Goal: Information Seeking & Learning: Check status

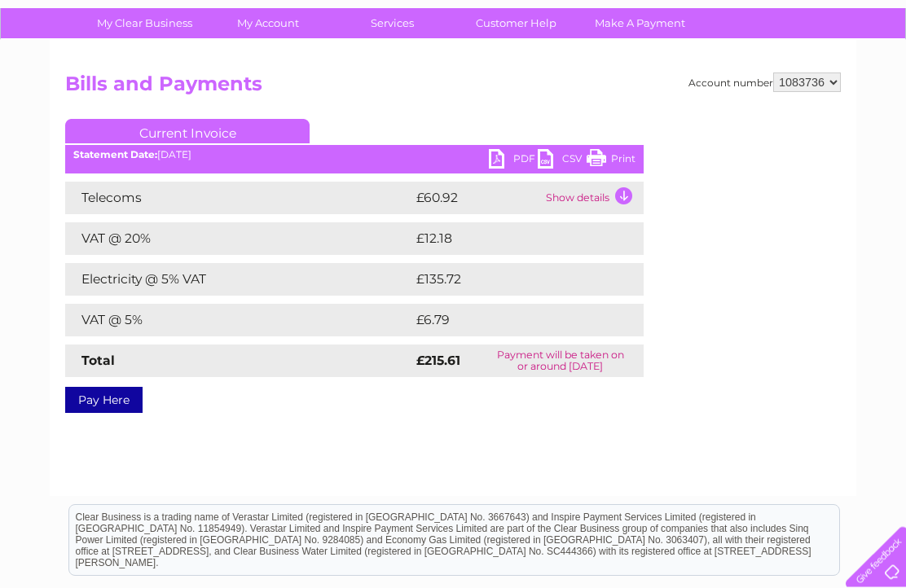
click at [450, 192] on td "£60.92" at bounding box center [477, 198] width 130 height 33
click at [618, 199] on td "Show details" at bounding box center [593, 198] width 102 height 33
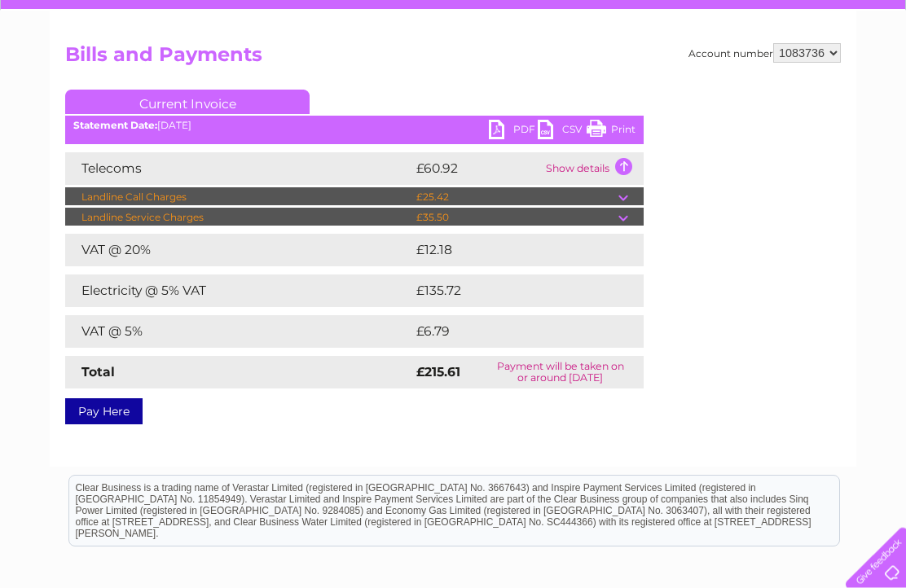
scroll to position [150, 0]
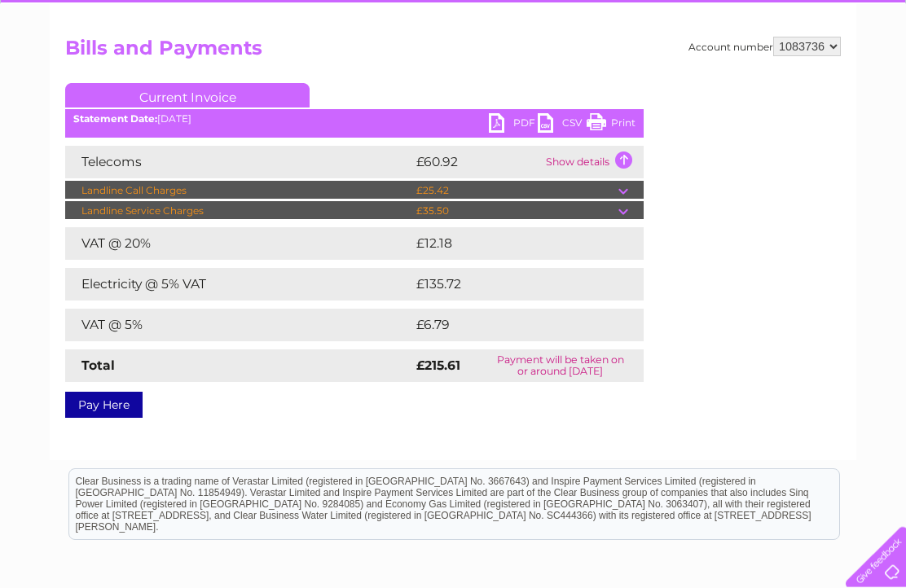
click at [621, 206] on td at bounding box center [630, 211] width 25 height 20
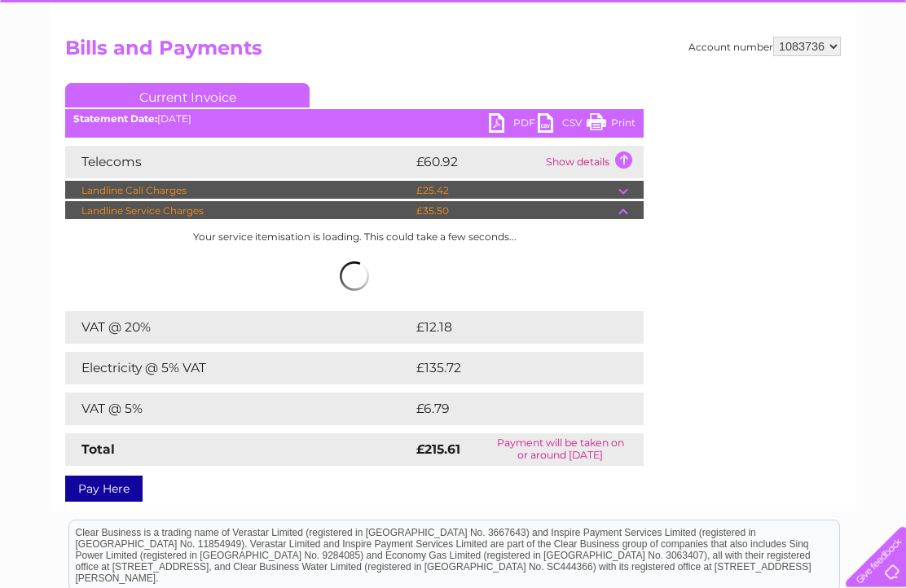
scroll to position [151, 0]
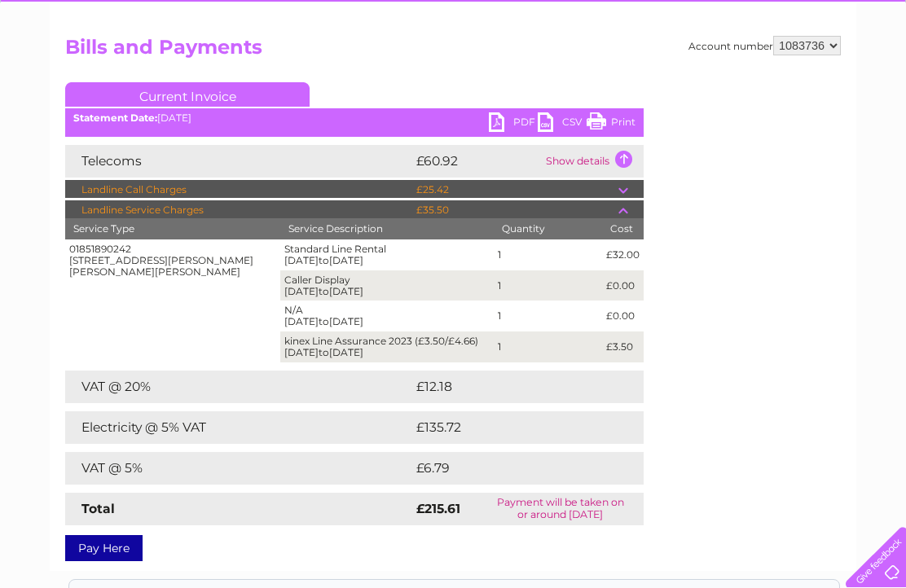
click at [623, 188] on td at bounding box center [630, 190] width 25 height 20
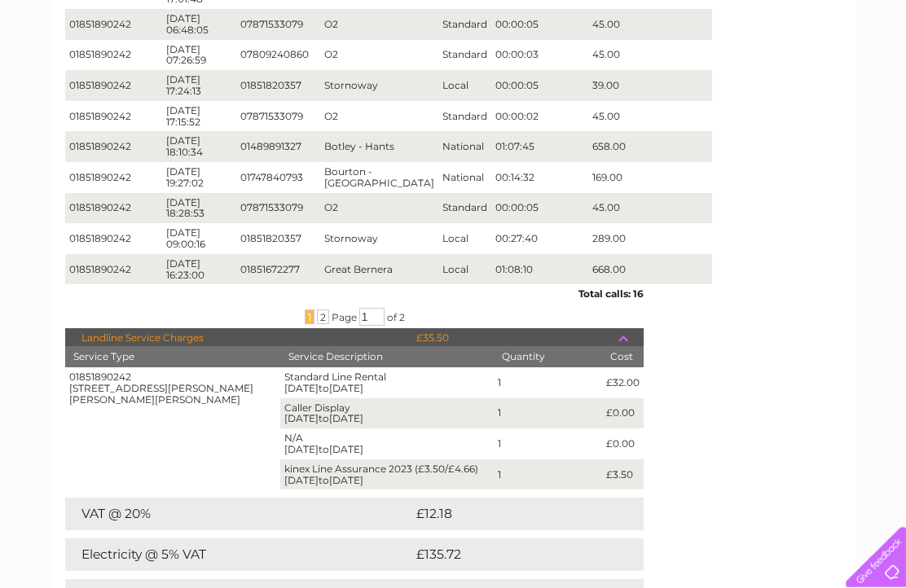
scroll to position [420, 0]
click at [405, 314] on span "2" at bounding box center [402, 316] width 6 height 12
click at [378, 318] on input "1" at bounding box center [371, 316] width 25 height 18
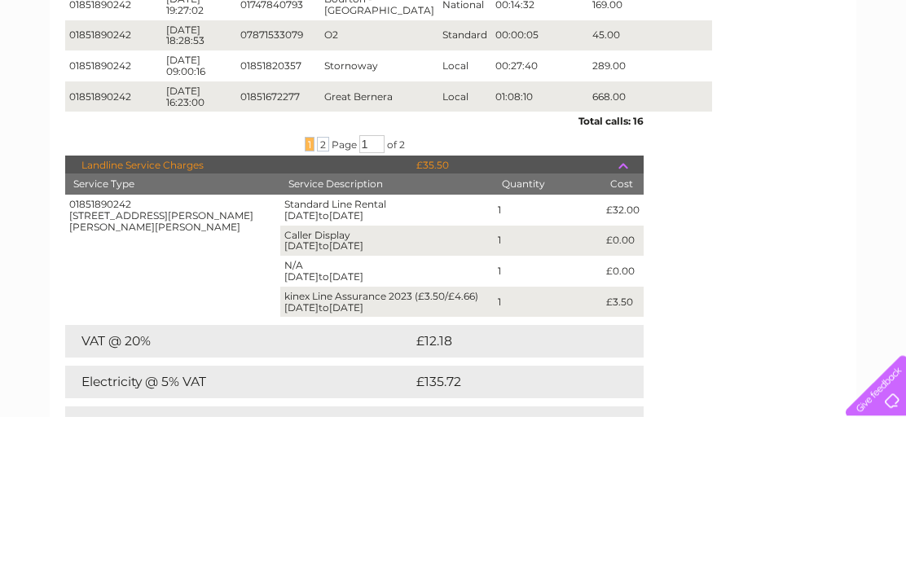
click at [321, 309] on span "2" at bounding box center [323, 316] width 12 height 15
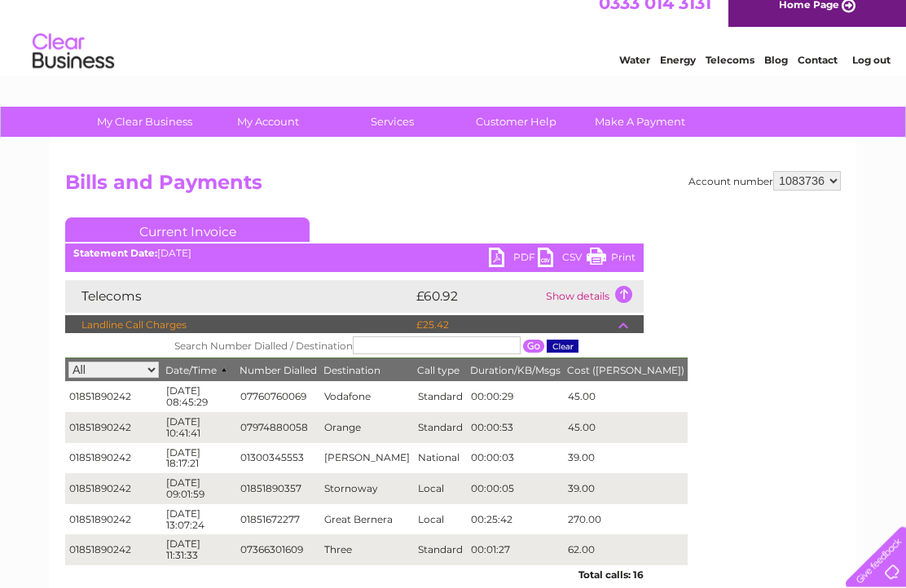
scroll to position [0, 0]
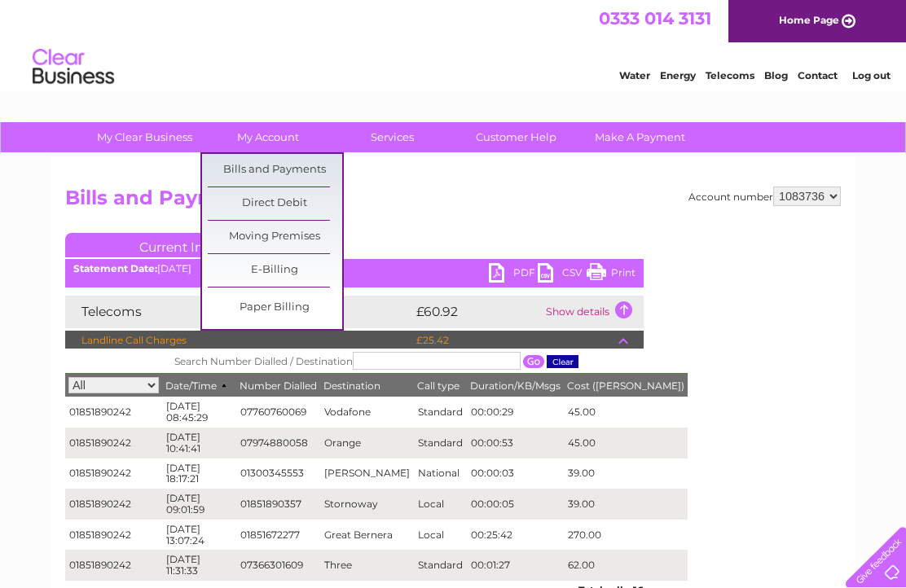
click at [312, 164] on link "Bills and Payments" at bounding box center [275, 170] width 134 height 33
click at [272, 160] on link "Bills and Payments" at bounding box center [275, 170] width 134 height 33
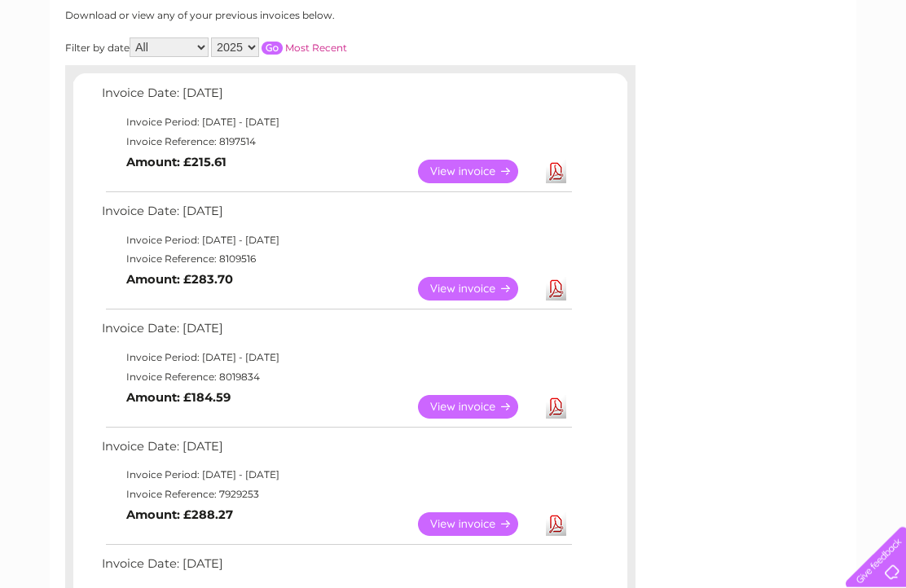
click at [476, 297] on link "View" at bounding box center [478, 289] width 120 height 24
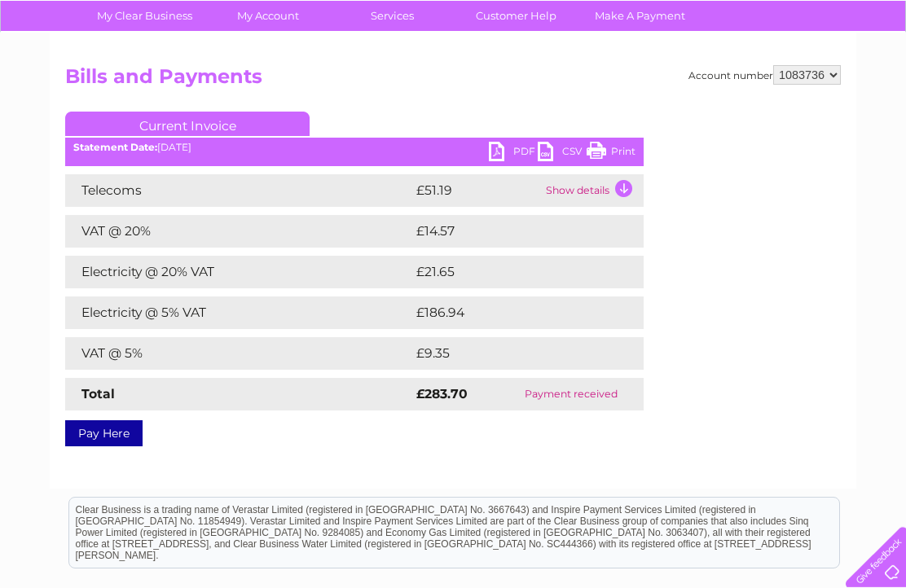
scroll to position [126, 0]
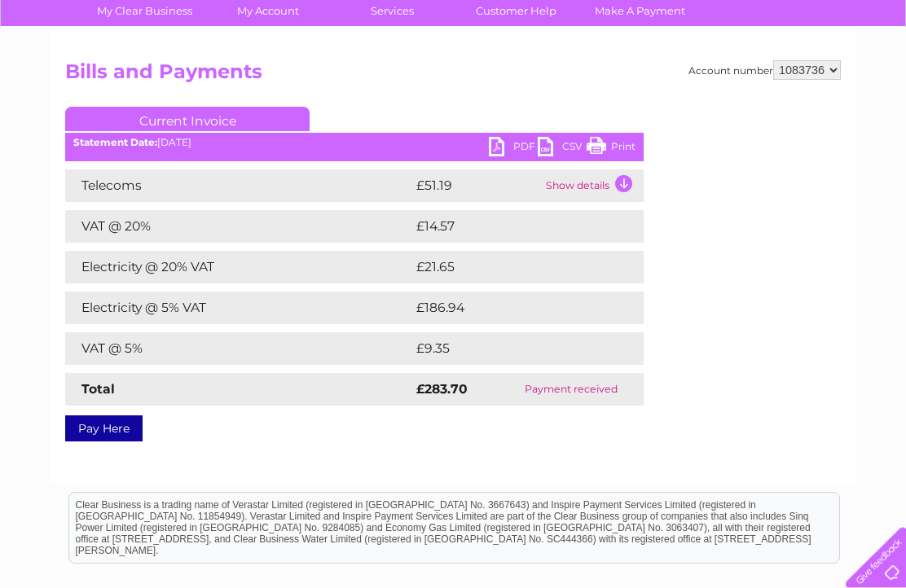
click at [627, 177] on td "Show details" at bounding box center [593, 185] width 102 height 33
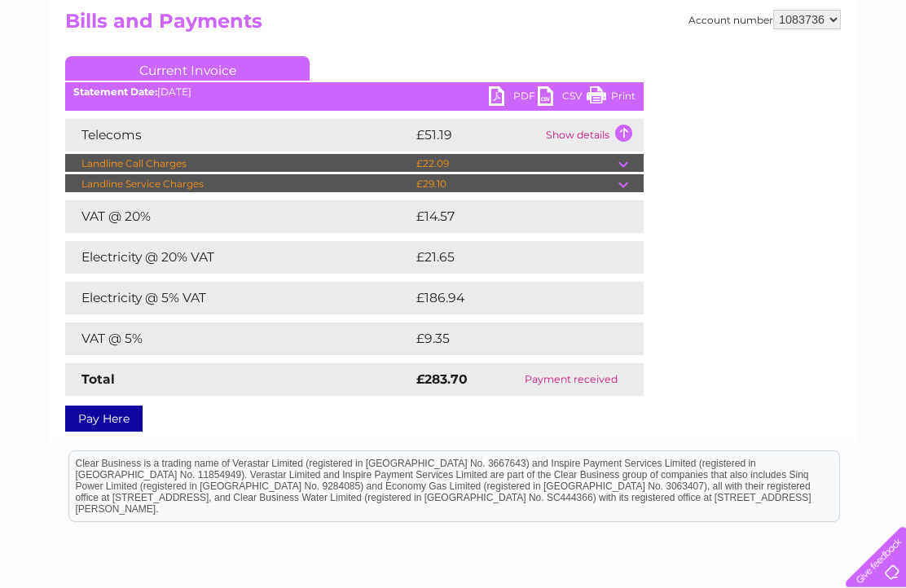
scroll to position [178, 0]
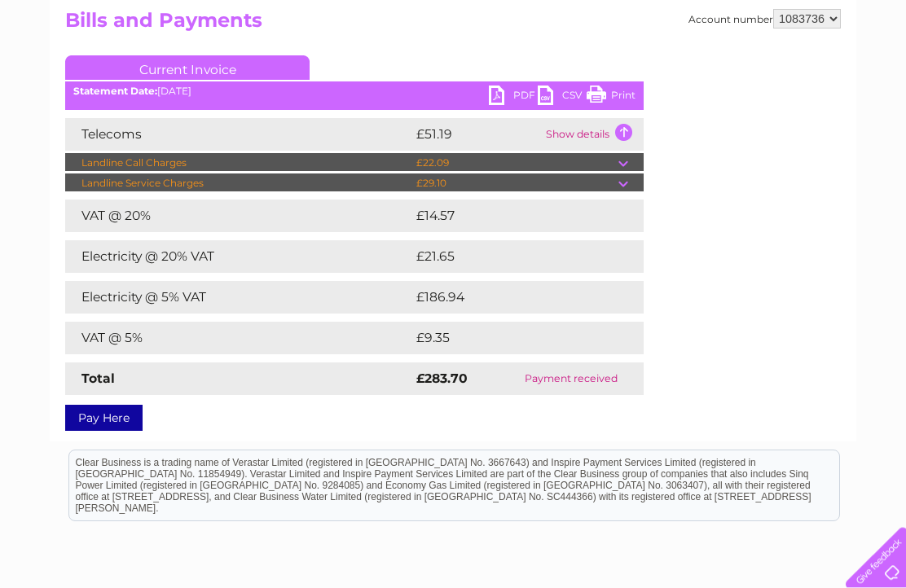
click at [626, 187] on td at bounding box center [630, 184] width 25 height 20
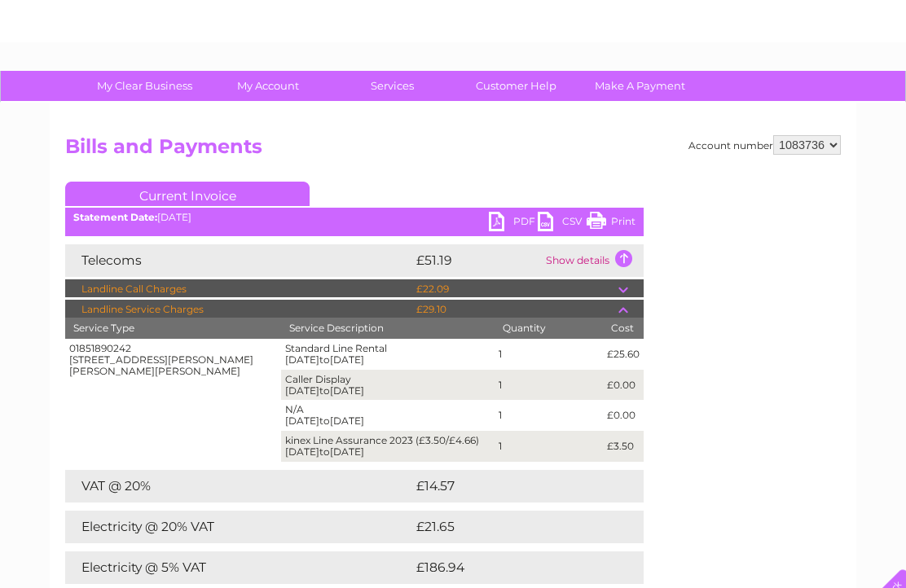
scroll to position [0, 0]
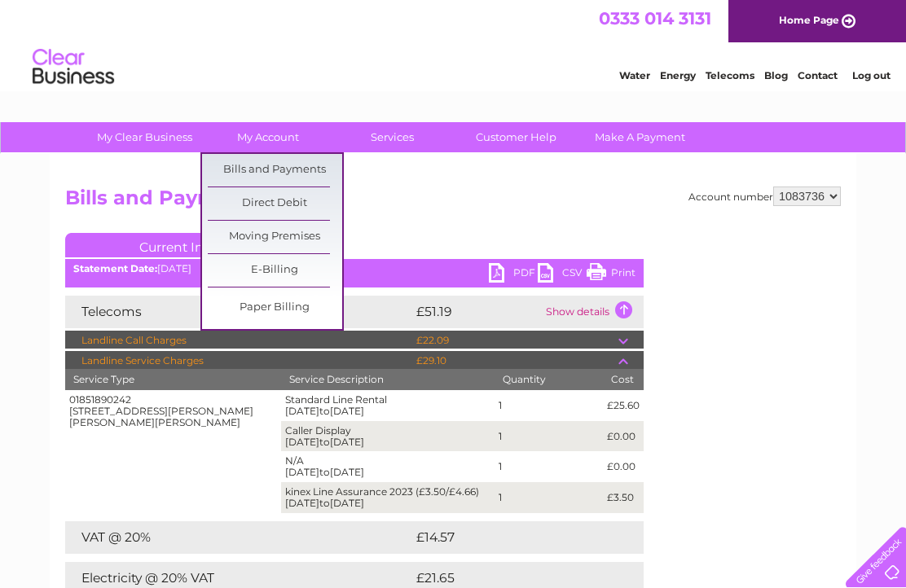
click at [302, 172] on link "Bills and Payments" at bounding box center [275, 170] width 134 height 33
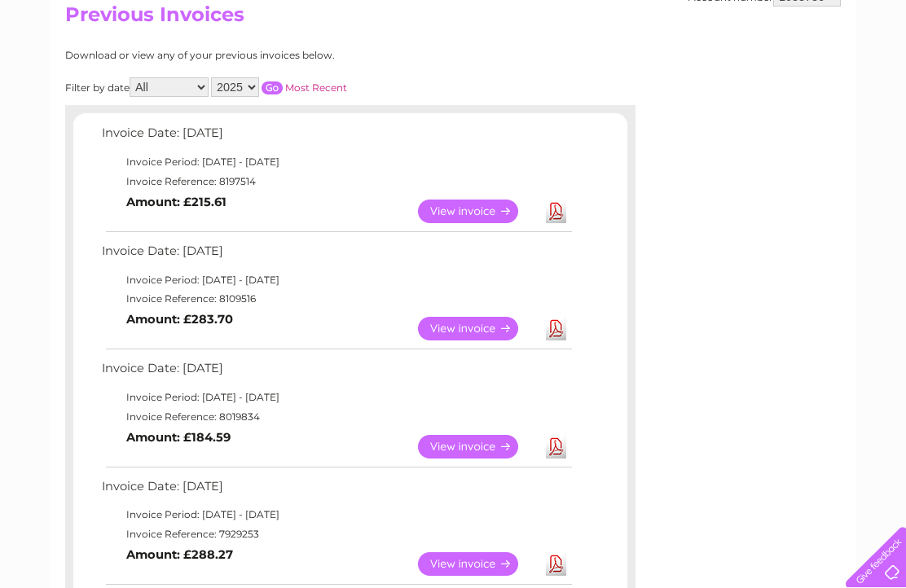
click at [492, 449] on link "View" at bounding box center [478, 447] width 120 height 24
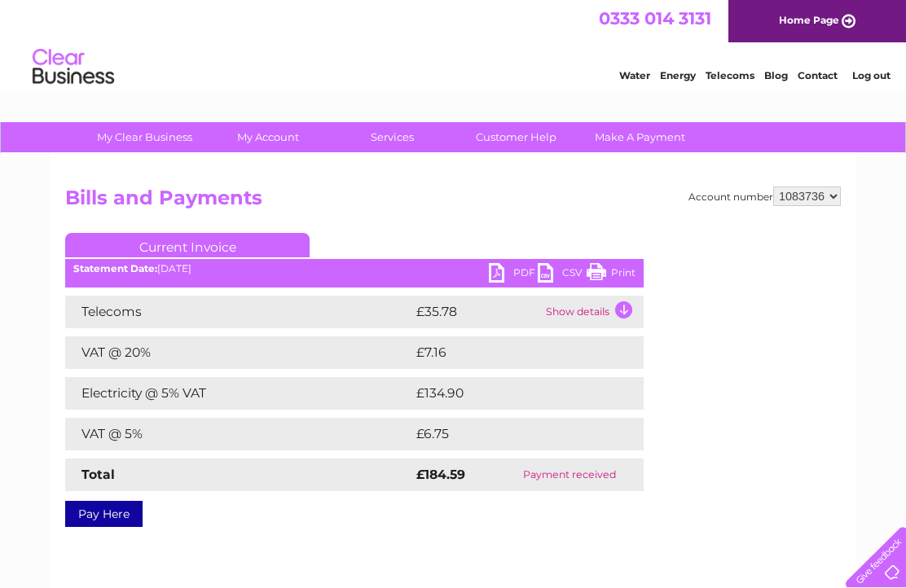
click at [621, 316] on td "Show details" at bounding box center [593, 312] width 102 height 33
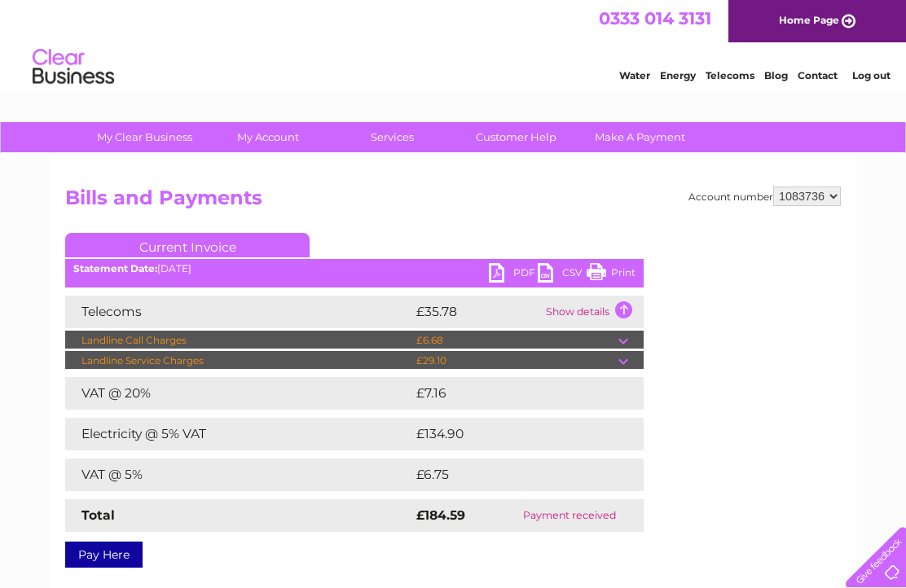
click at [626, 366] on td at bounding box center [630, 361] width 25 height 20
